Goal: Obtain resource: Download file/media

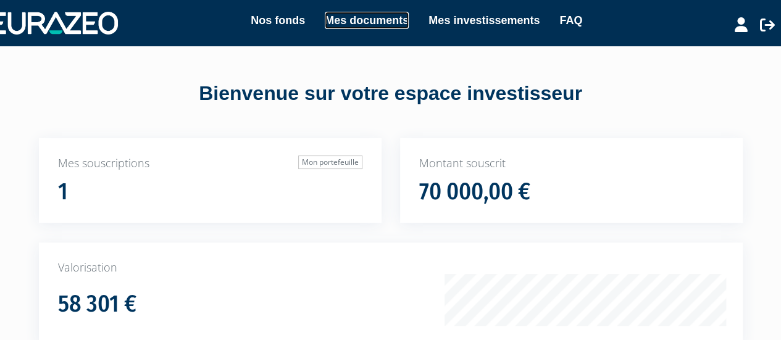
click at [375, 22] on link "Mes documents" at bounding box center [367, 20] width 84 height 17
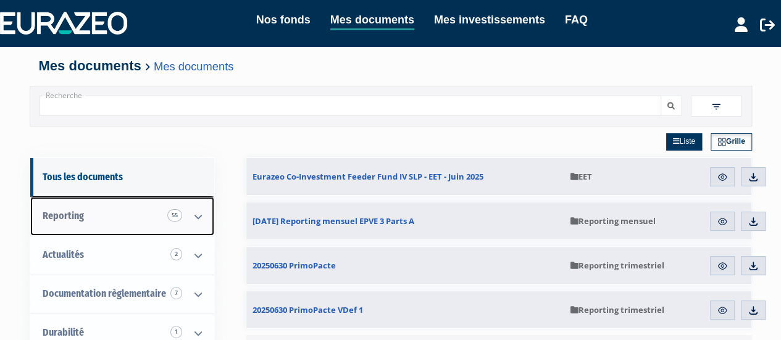
click at [83, 217] on span "Reporting 55" at bounding box center [63, 216] width 41 height 12
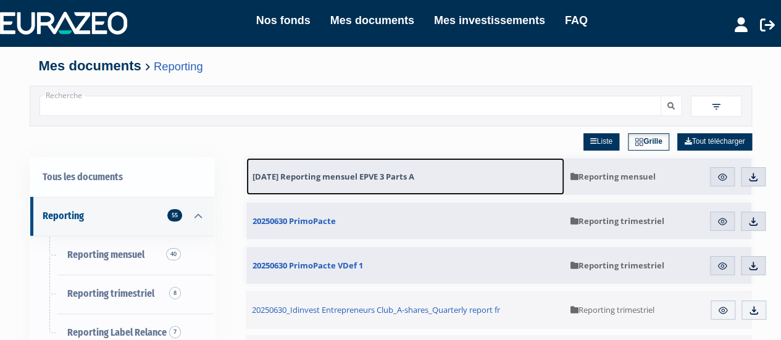
click at [358, 173] on span "[DATE] Reporting mensuel EPVE 3 Parts A" at bounding box center [334, 176] width 162 height 11
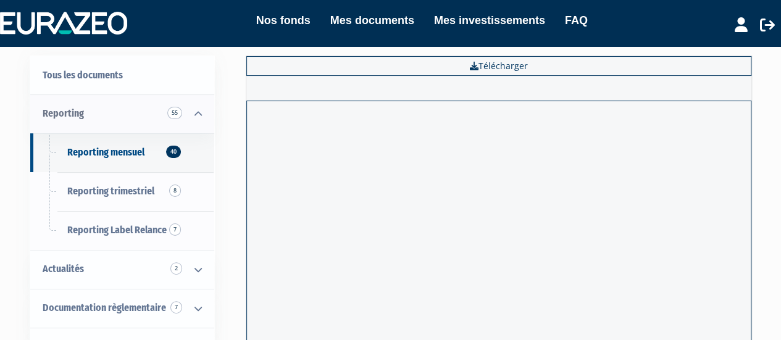
scroll to position [15, 0]
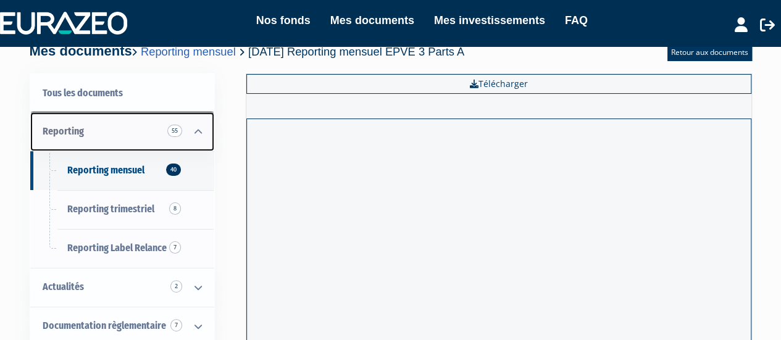
click at [72, 133] on span "Reporting 55" at bounding box center [63, 131] width 41 height 12
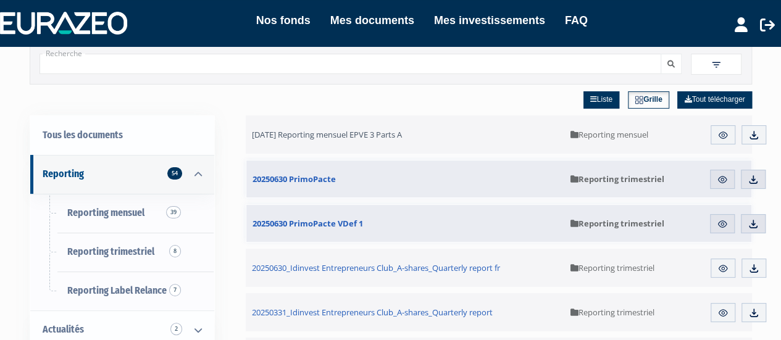
scroll to position [62, 0]
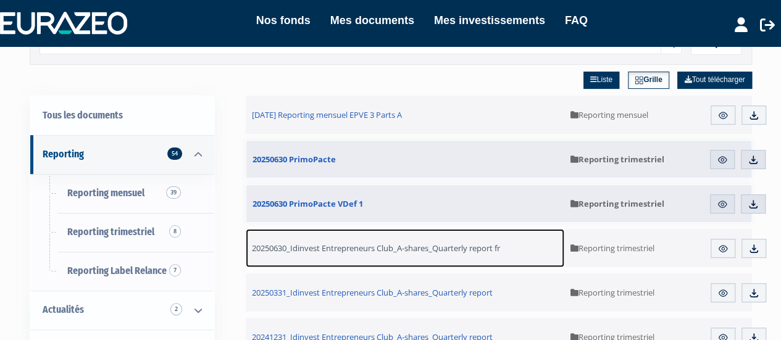
click at [406, 244] on span "20250630_Idinvest Entrepreneurs Club_A-shares_Quarterly report fr" at bounding box center [376, 248] width 248 height 11
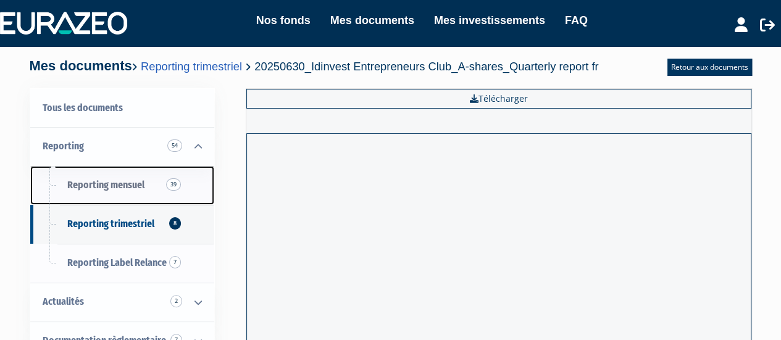
click at [94, 185] on span "Reporting mensuel 39" at bounding box center [105, 185] width 77 height 12
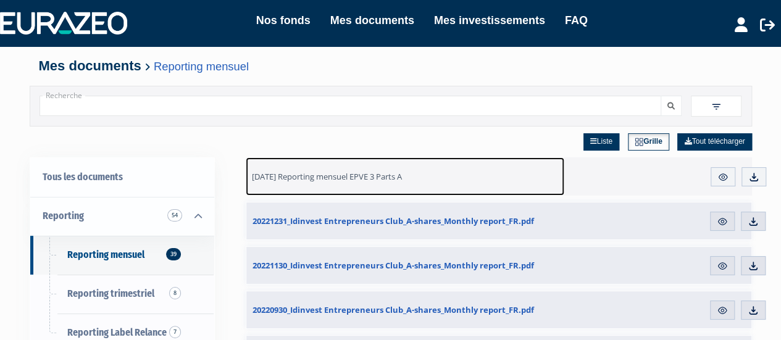
click at [364, 176] on span "[DATE] Reporting mensuel EPVE 3 Parts A" at bounding box center [327, 176] width 150 height 11
